Goal: Task Accomplishment & Management: Manage account settings

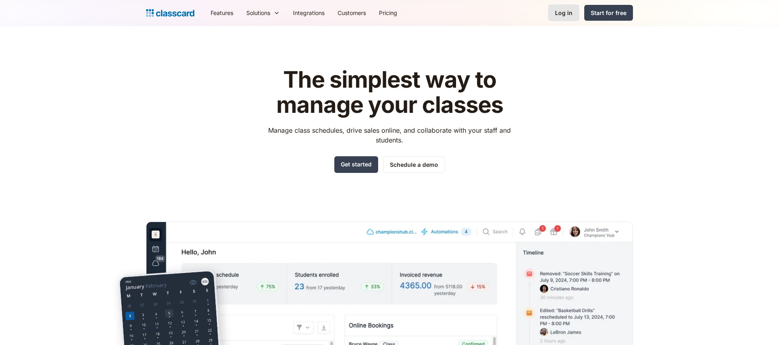
click at [563, 10] on div "Log in" at bounding box center [563, 13] width 17 height 9
